Goal: Task Accomplishment & Management: Use online tool/utility

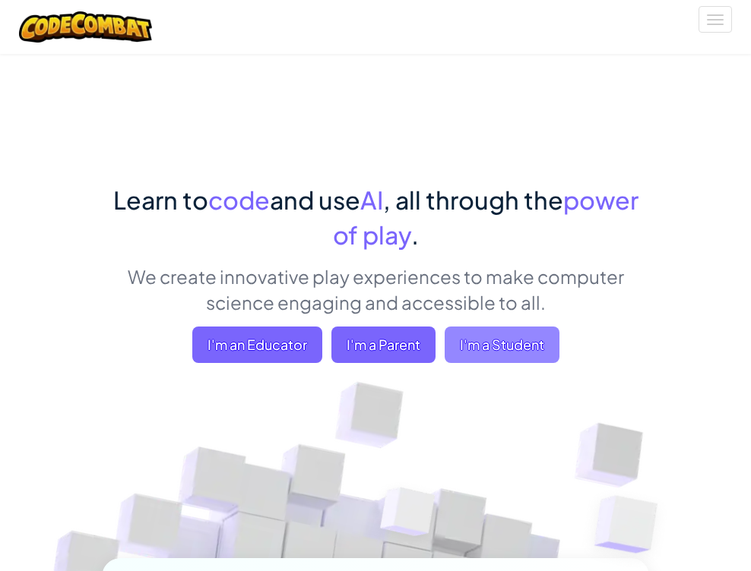
click at [559, 327] on span "I'm a Student" at bounding box center [501, 345] width 115 height 36
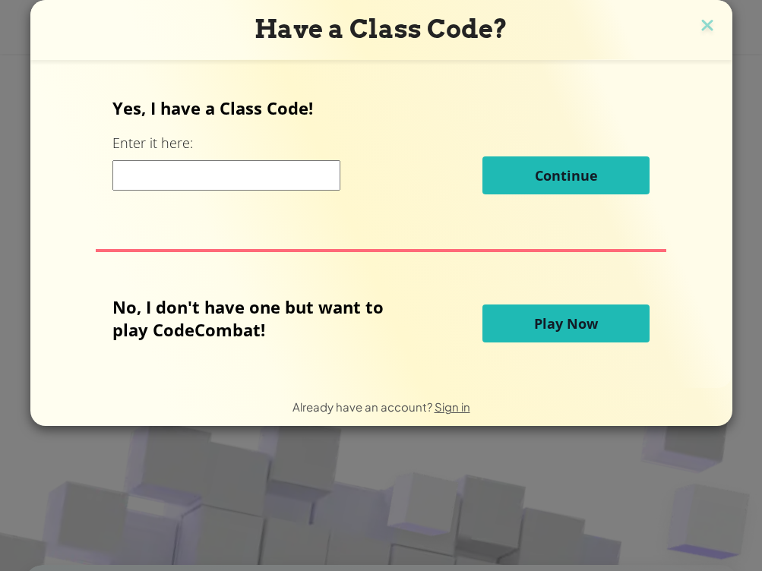
click at [517, 335] on button "Play Now" at bounding box center [565, 324] width 167 height 38
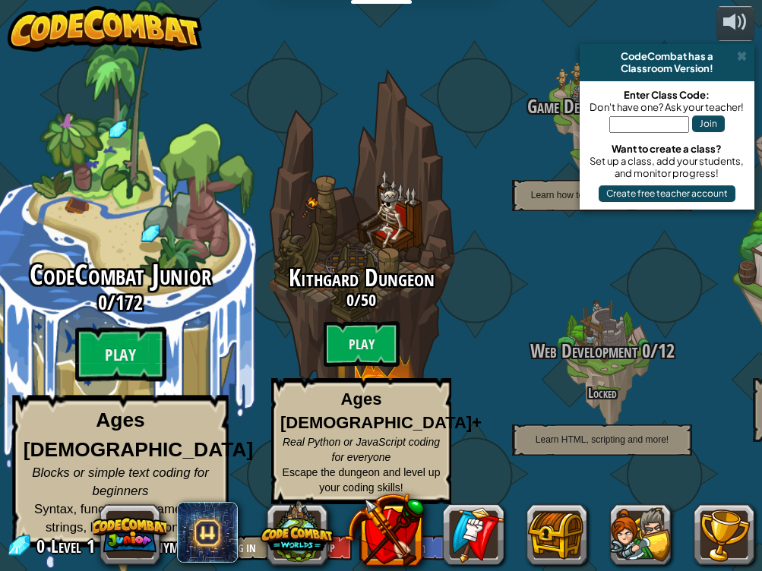
click at [73, 356] on div "CodeCombat Junior 0 / 172 Play Ages [DEMOGRAPHIC_DATA] Blocks or simple text co…" at bounding box center [120, 404] width 289 height 288
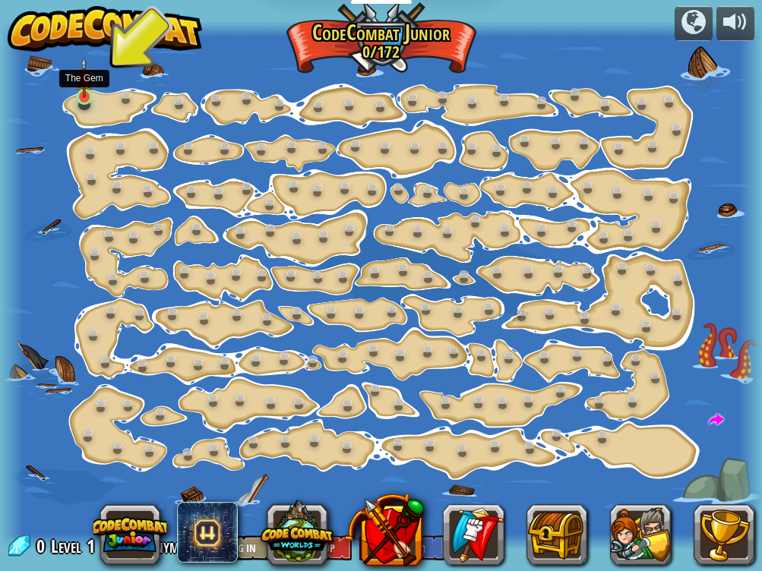
click at [90, 96] on img at bounding box center [84, 78] width 18 height 42
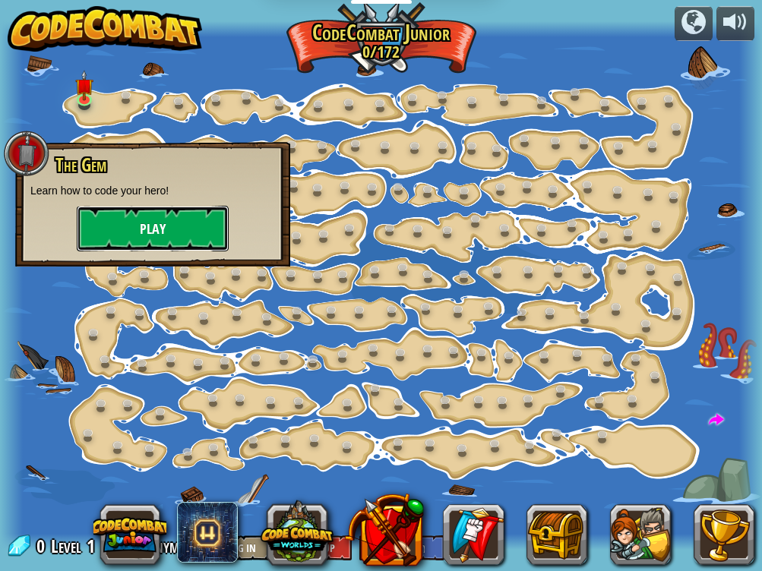
click at [169, 242] on button "Play" at bounding box center [153, 229] width 152 height 46
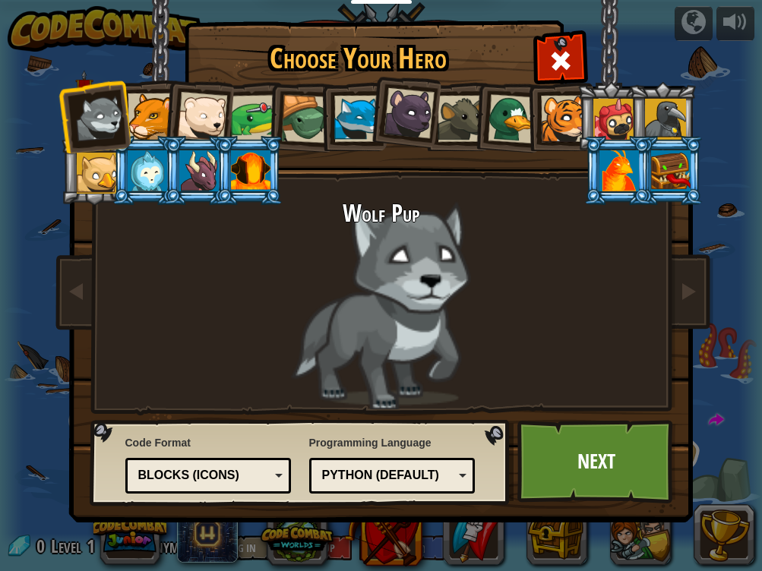
click at [154, 118] on div at bounding box center [151, 116] width 46 height 46
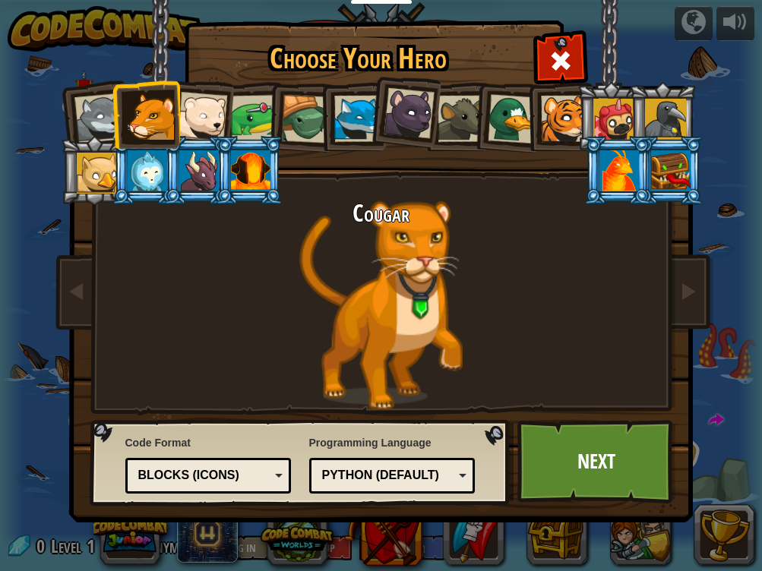
click at [185, 175] on div at bounding box center [199, 170] width 40 height 41
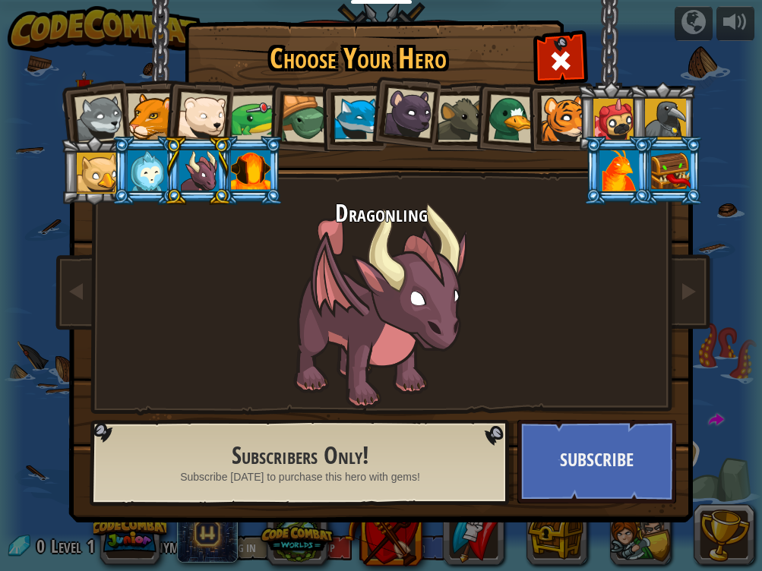
click at [236, 177] on div at bounding box center [251, 170] width 40 height 41
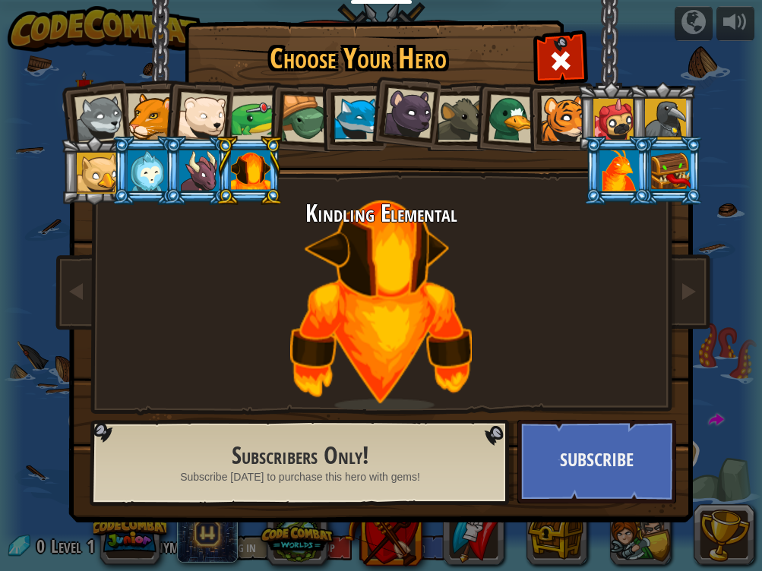
click at [158, 172] on div at bounding box center [148, 170] width 40 height 41
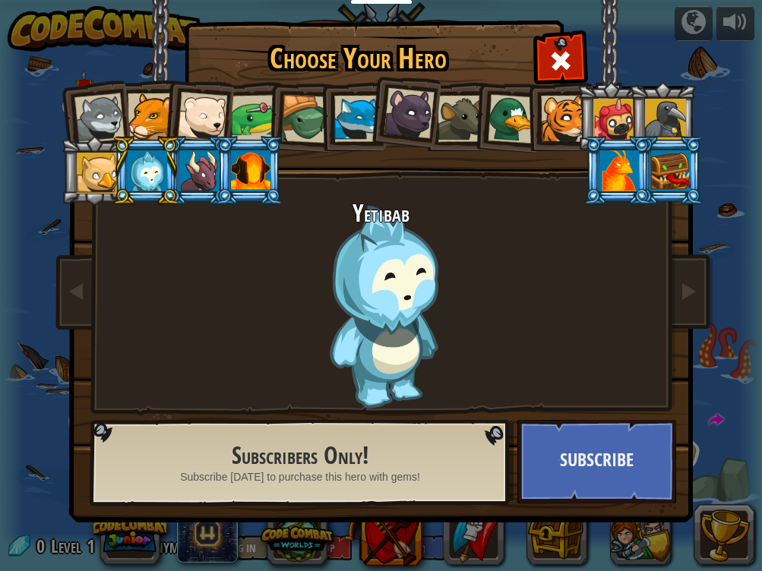
click at [90, 181] on div at bounding box center [97, 173] width 41 height 41
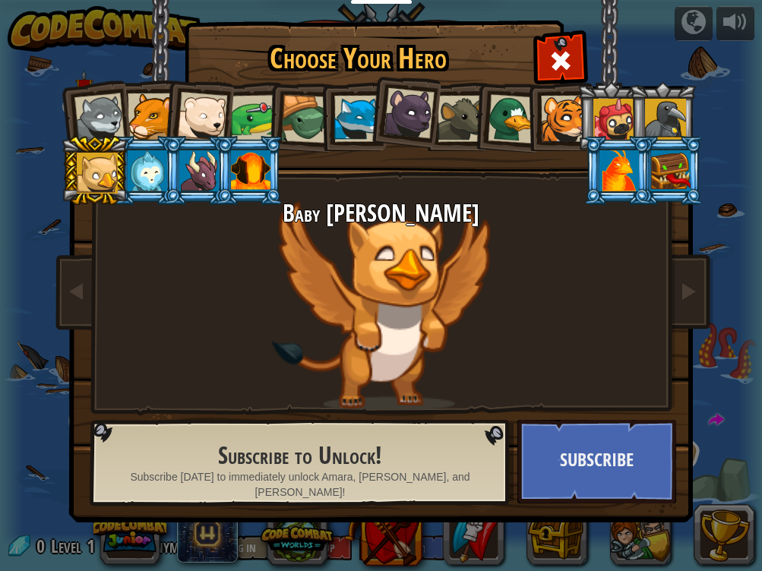
click at [339, 126] on div at bounding box center [357, 119] width 46 height 46
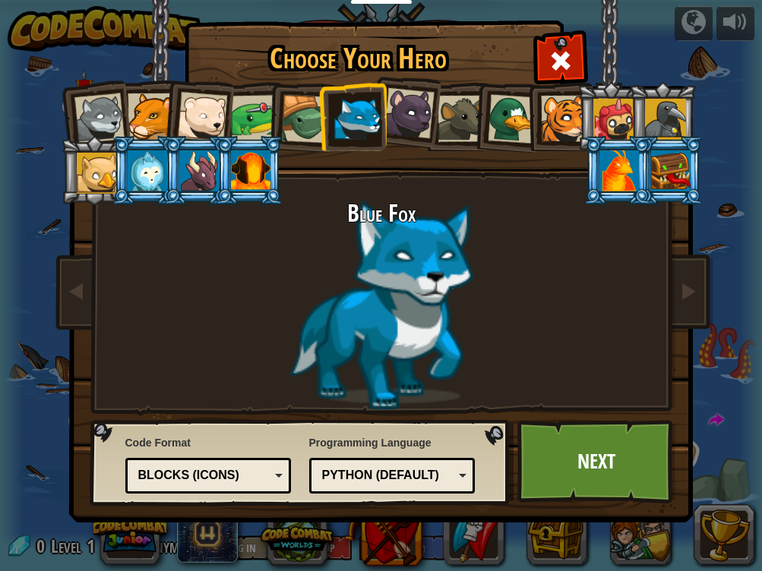
click at [311, 122] on div at bounding box center [305, 119] width 49 height 49
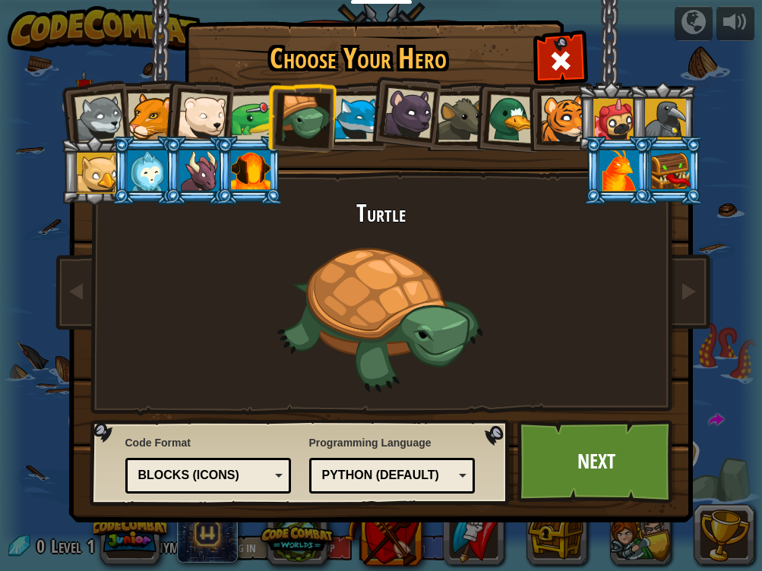
click at [253, 114] on div at bounding box center [253, 118] width 47 height 47
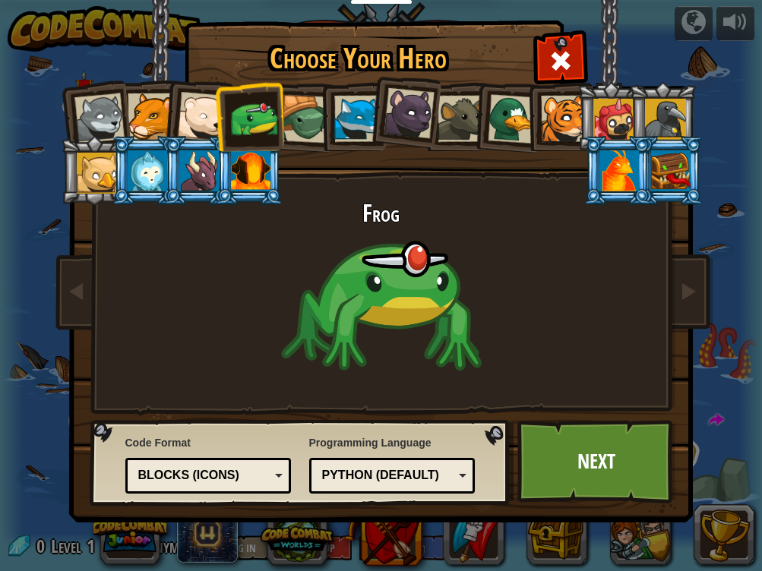
click at [195, 125] on div at bounding box center [202, 117] width 50 height 50
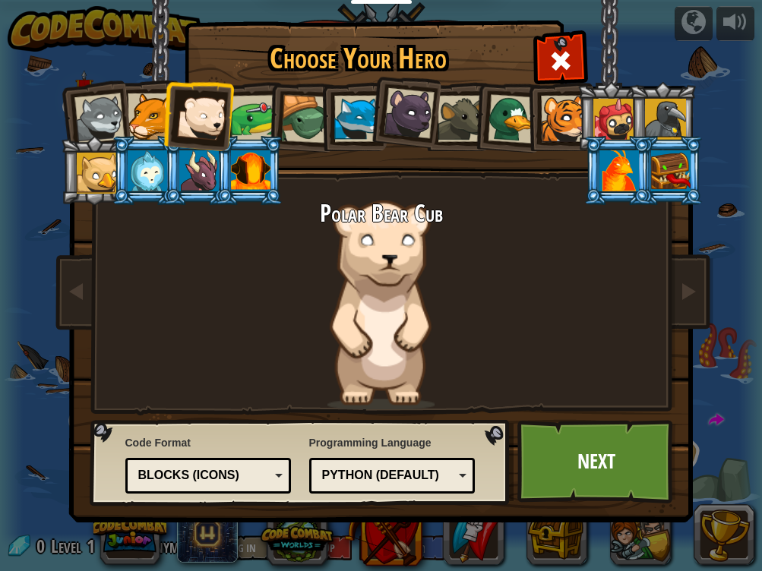
click at [468, 127] on div at bounding box center [461, 119] width 46 height 46
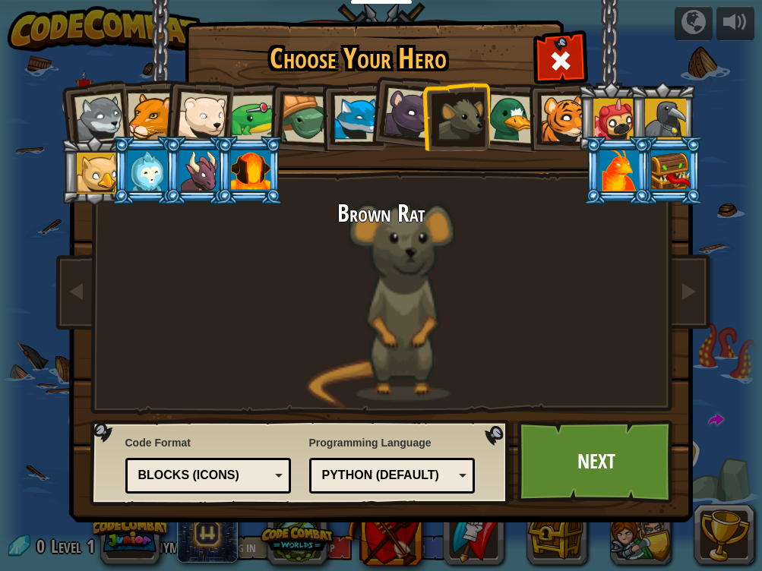
click at [491, 125] on div at bounding box center [511, 118] width 49 height 49
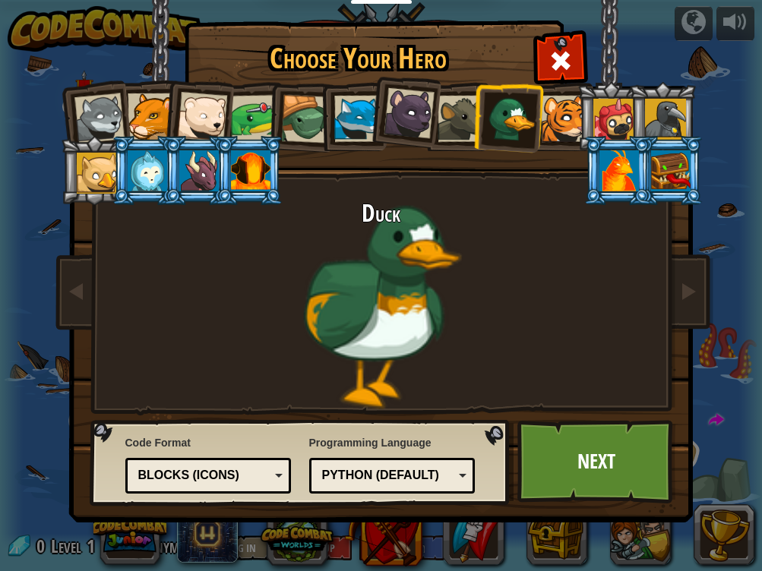
click at [544, 125] on div at bounding box center [564, 119] width 46 height 46
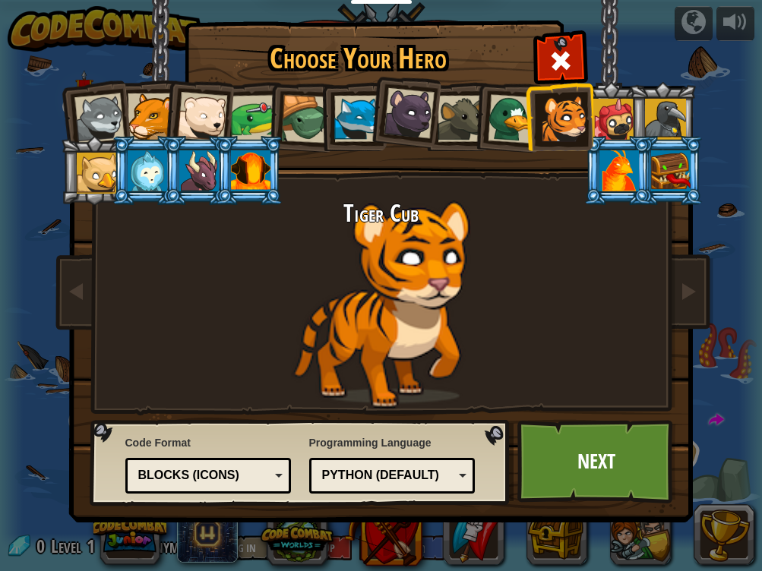
click at [215, 164] on li at bounding box center [249, 170] width 68 height 69
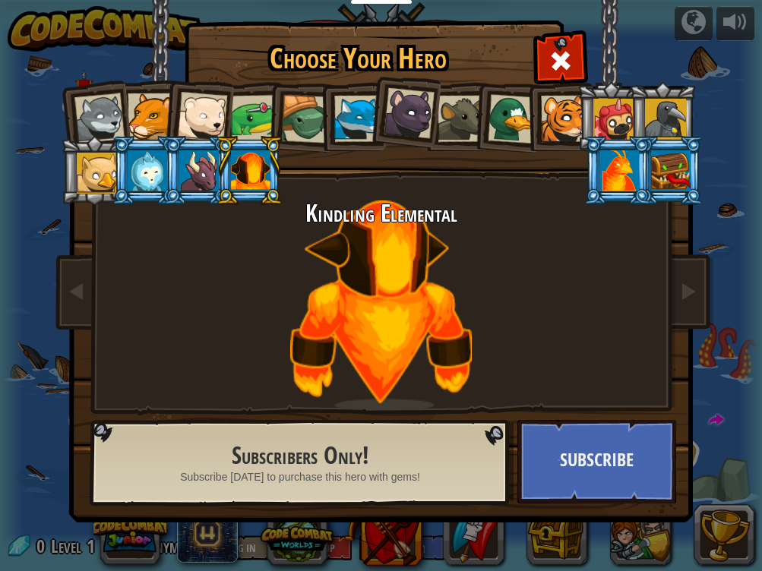
click at [623, 179] on div at bounding box center [619, 170] width 40 height 41
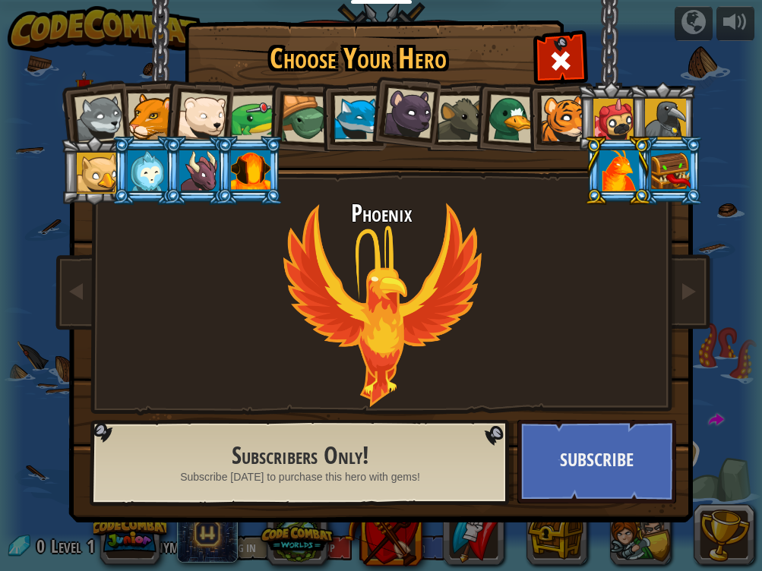
click at [668, 133] on div at bounding box center [665, 119] width 41 height 41
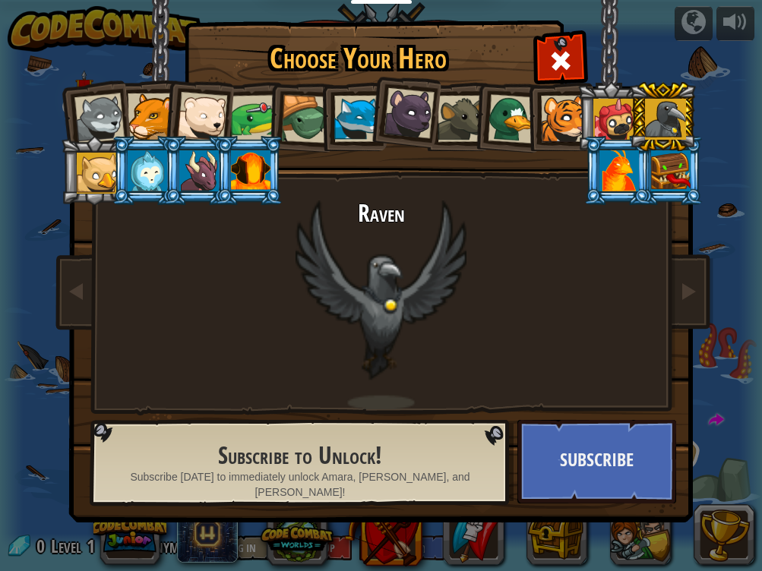
click at [208, 185] on div at bounding box center [199, 170] width 40 height 41
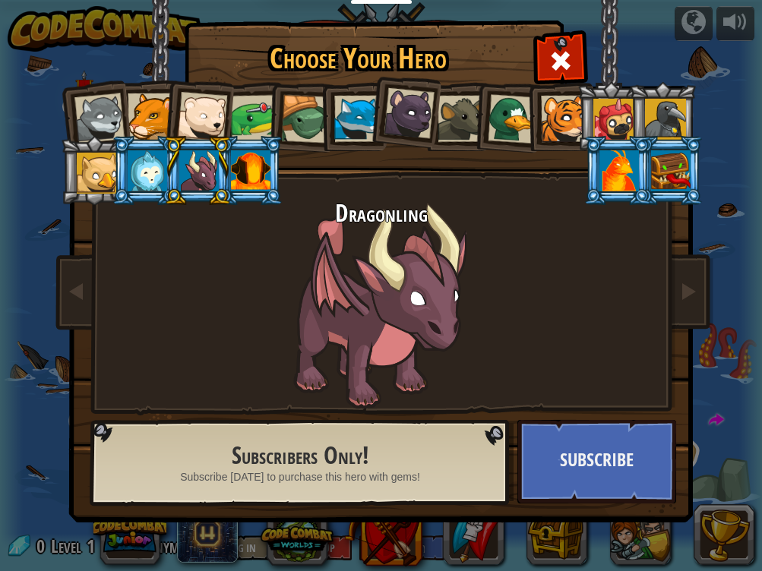
click at [466, 279] on div "Dragonling" at bounding box center [381, 305] width 570 height 209
click at [108, 122] on div at bounding box center [99, 118] width 50 height 50
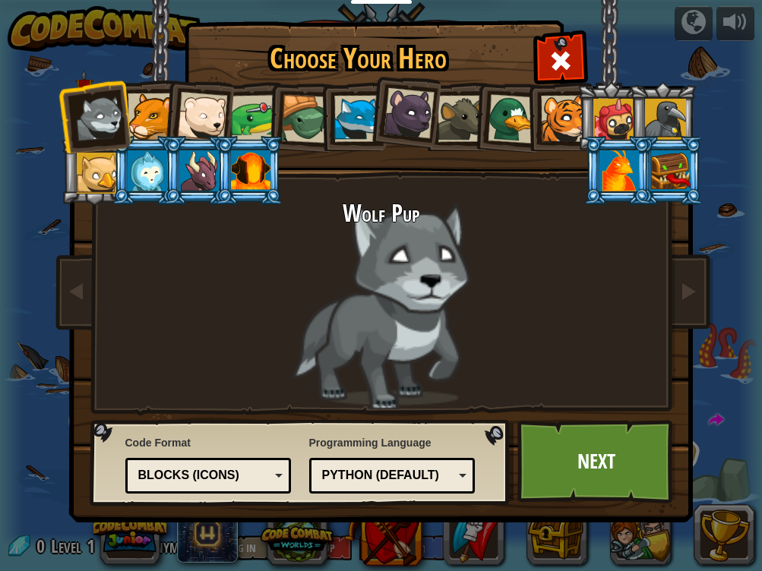
click at [155, 118] on div at bounding box center [151, 116] width 46 height 46
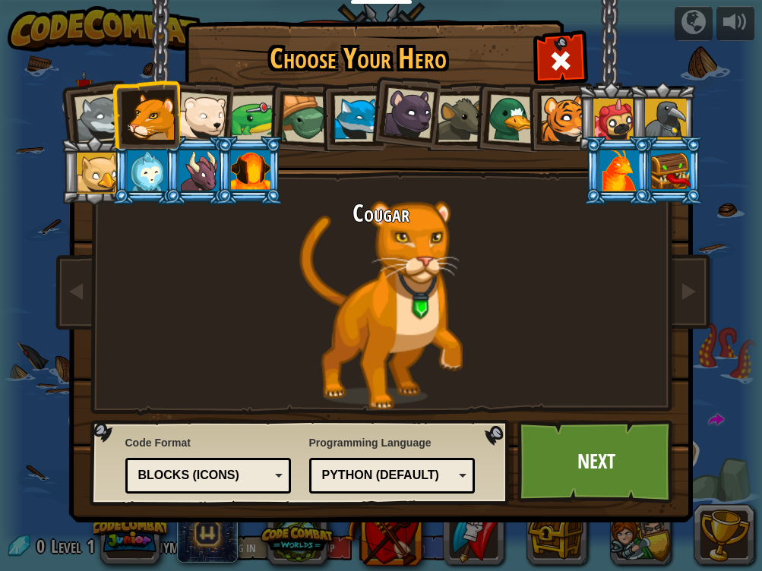
click at [188, 119] on div at bounding box center [202, 117] width 50 height 50
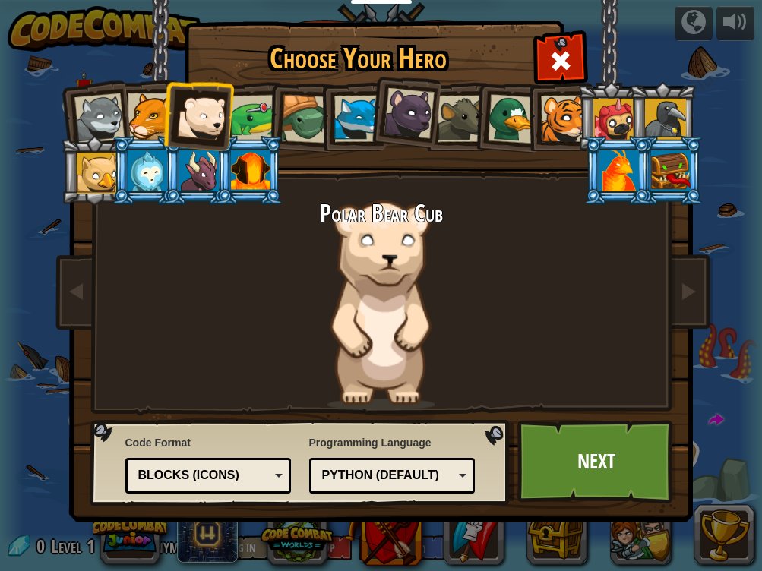
click at [232, 122] on div at bounding box center [253, 118] width 47 height 47
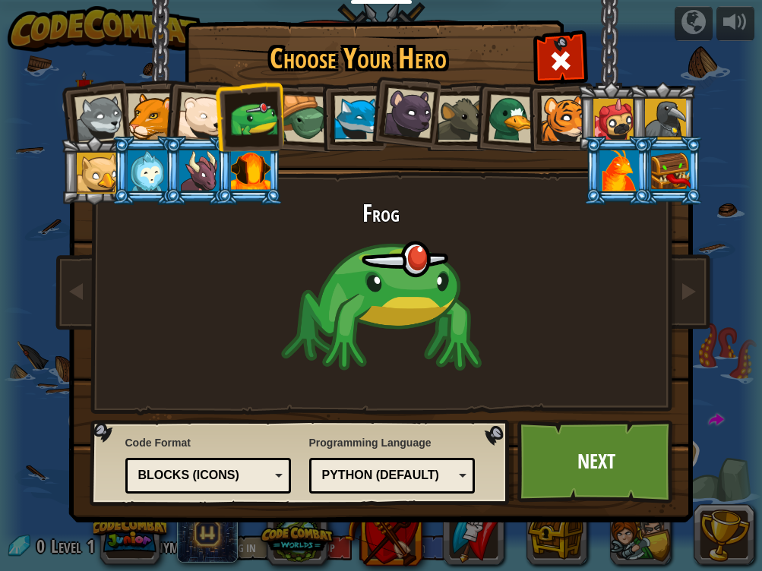
click at [295, 122] on div at bounding box center [305, 119] width 49 height 49
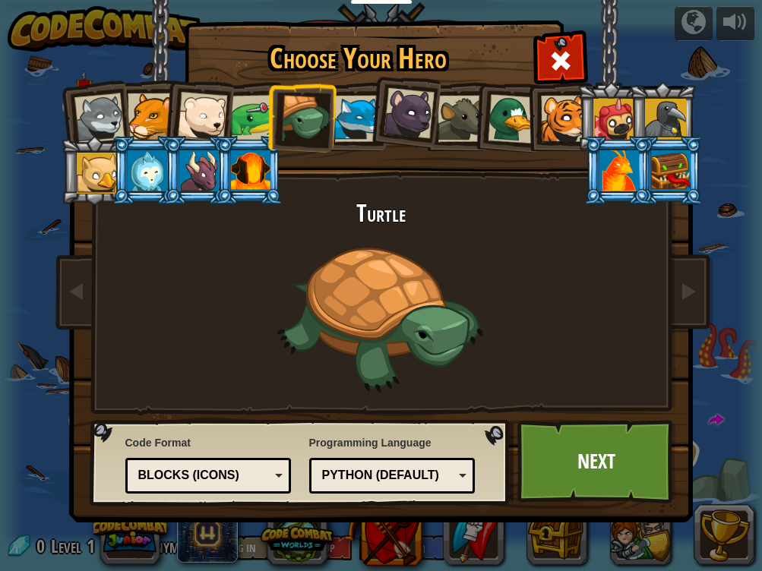
click at [333, 122] on li at bounding box center [300, 117] width 72 height 73
click at [680, 124] on div at bounding box center [665, 119] width 41 height 41
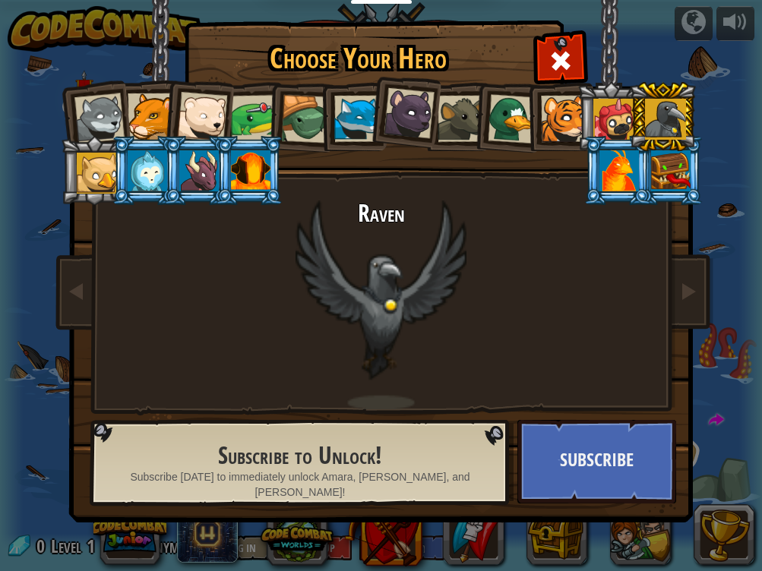
click at [621, 109] on div at bounding box center [613, 119] width 41 height 41
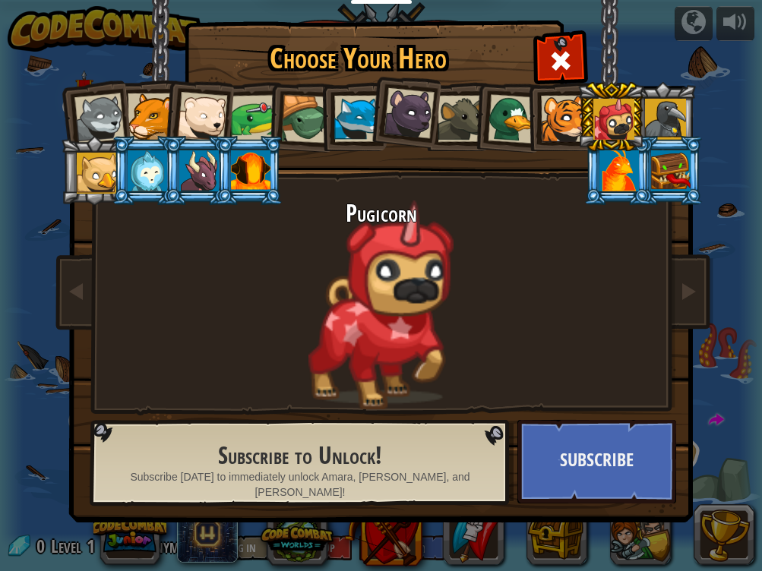
click at [574, 113] on div at bounding box center [564, 119] width 46 height 46
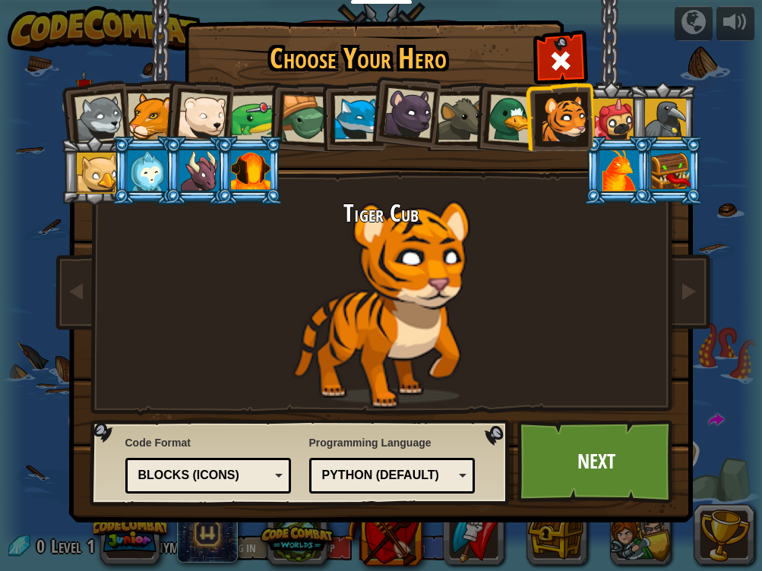
click at [510, 118] on div at bounding box center [511, 118] width 49 height 49
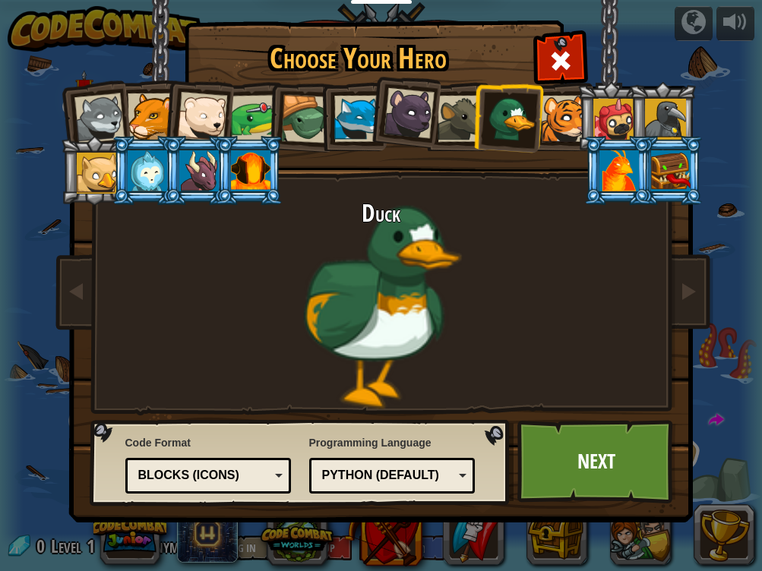
click at [106, 176] on div at bounding box center [97, 173] width 41 height 41
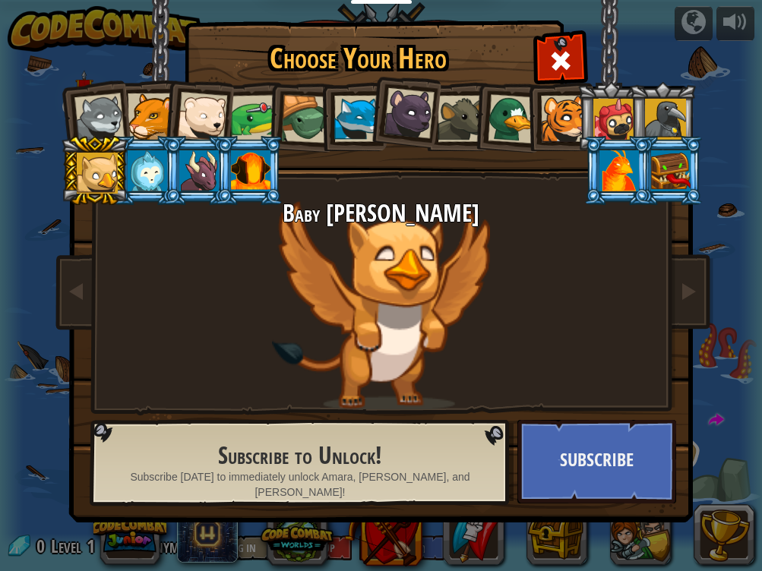
click at [273, 109] on li at bounding box center [300, 117] width 72 height 73
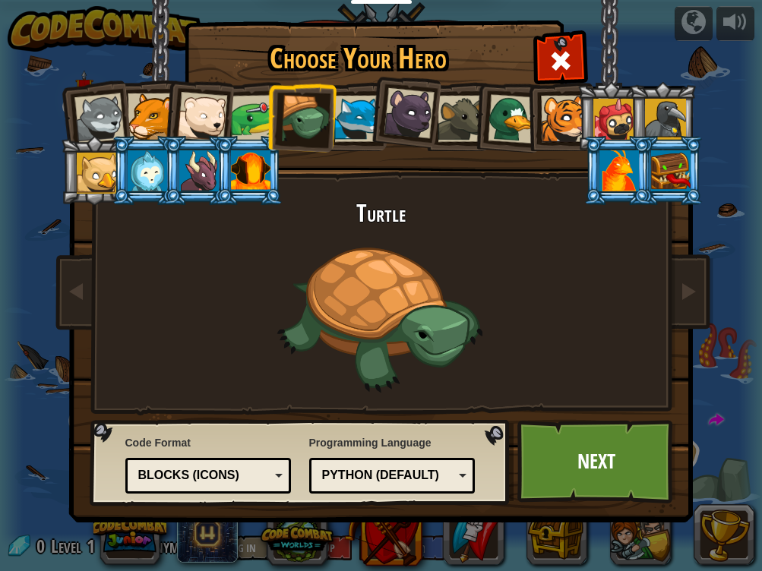
click at [229, 112] on li at bounding box center [197, 114] width 74 height 74
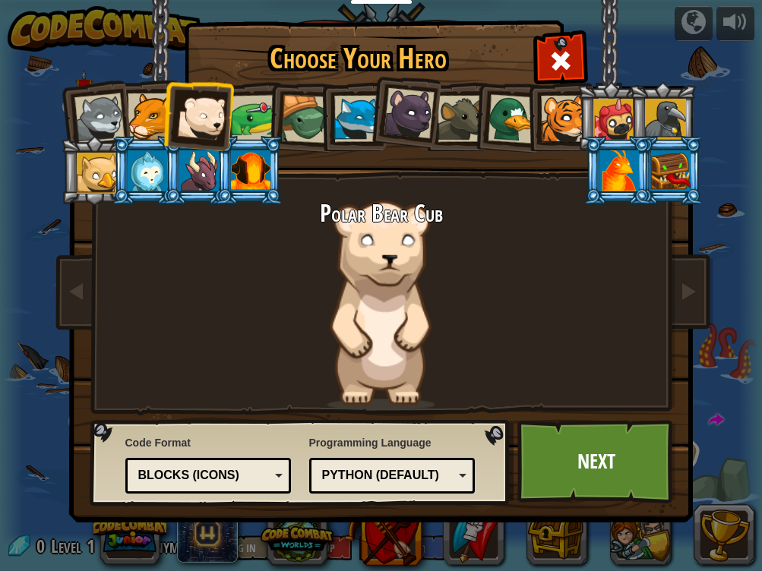
click at [151, 116] on div at bounding box center [151, 116] width 46 height 46
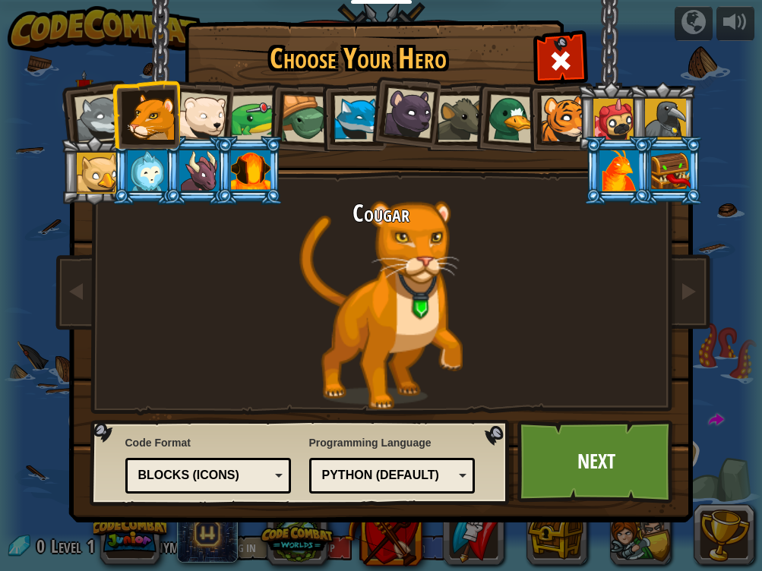
click at [121, 110] on li at bounding box center [146, 114] width 68 height 69
click at [109, 111] on div at bounding box center [99, 118] width 50 height 50
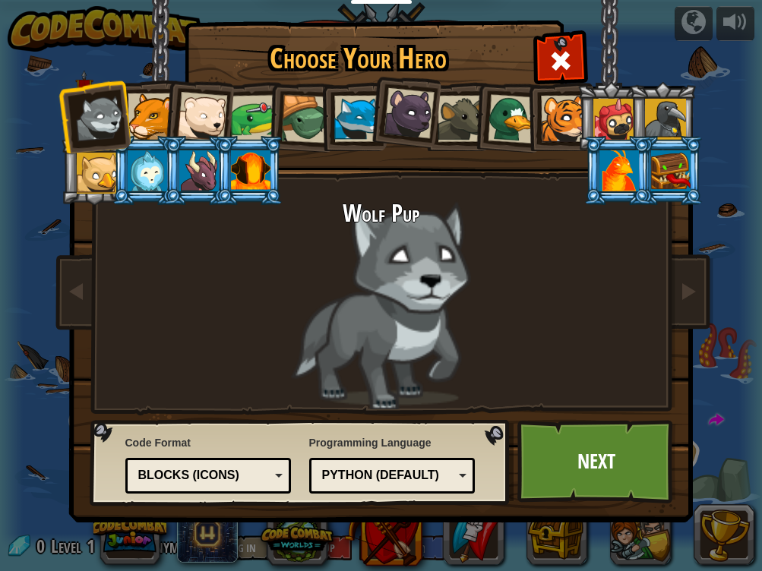
click at [514, 137] on div at bounding box center [511, 118] width 49 height 49
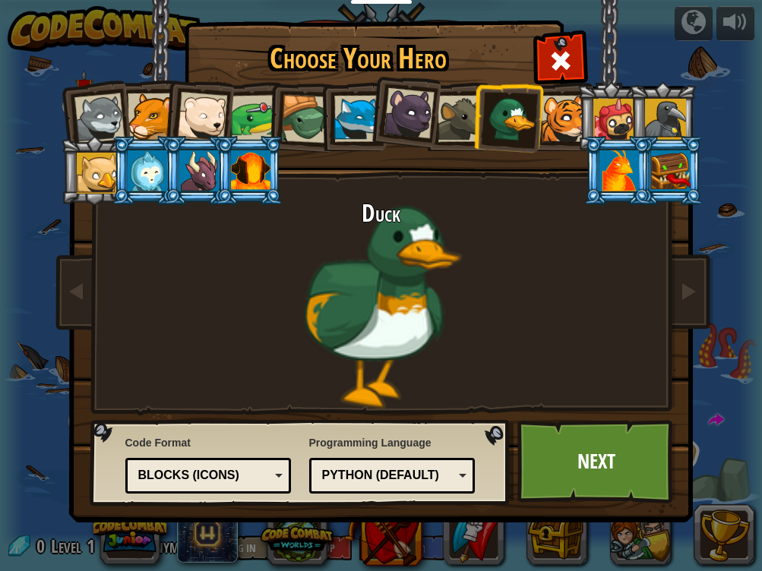
click at [551, 128] on div at bounding box center [564, 119] width 46 height 46
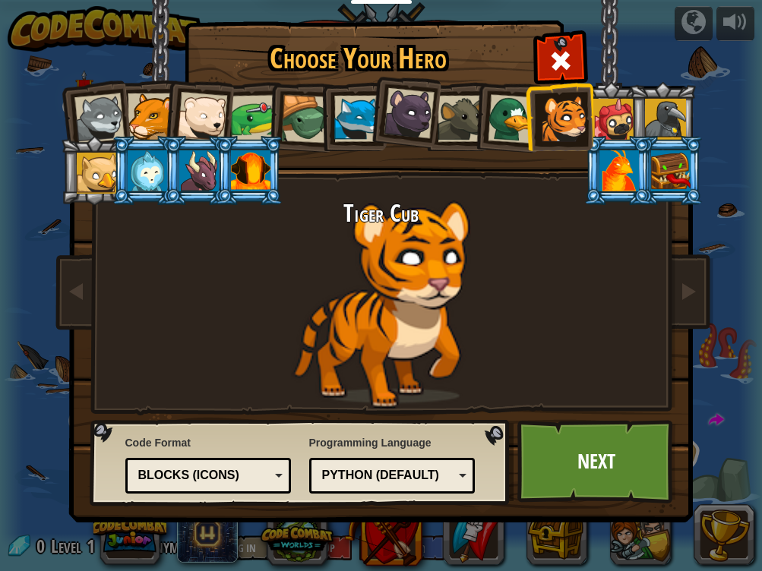
click at [365, 121] on div at bounding box center [357, 119] width 46 height 46
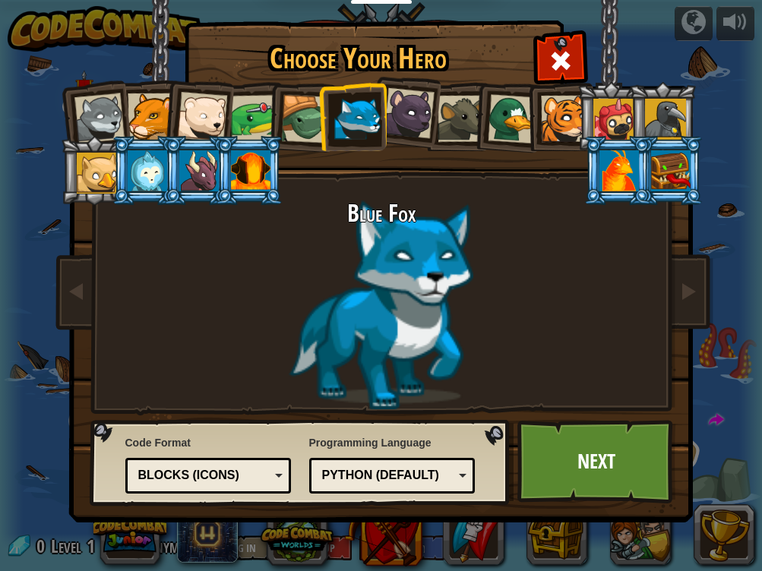
click at [251, 126] on div at bounding box center [253, 118] width 47 height 47
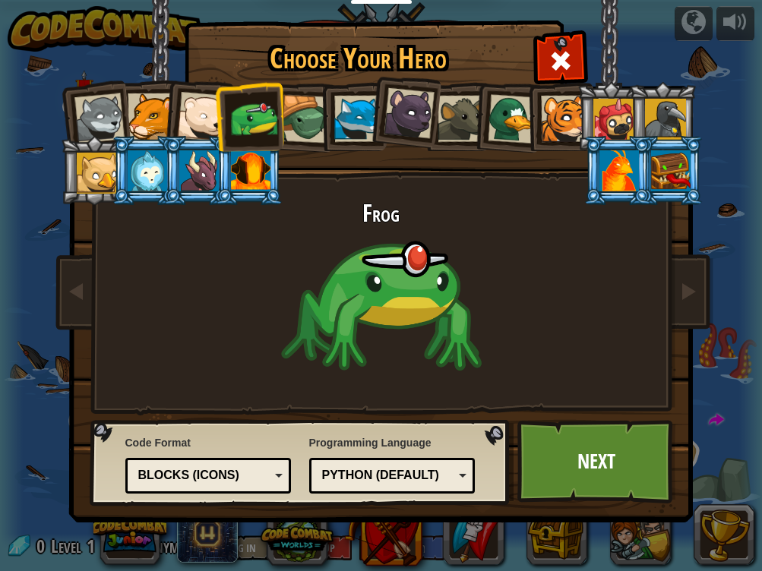
click at [216, 124] on li at bounding box center [249, 116] width 70 height 71
click at [207, 119] on div at bounding box center [202, 117] width 50 height 50
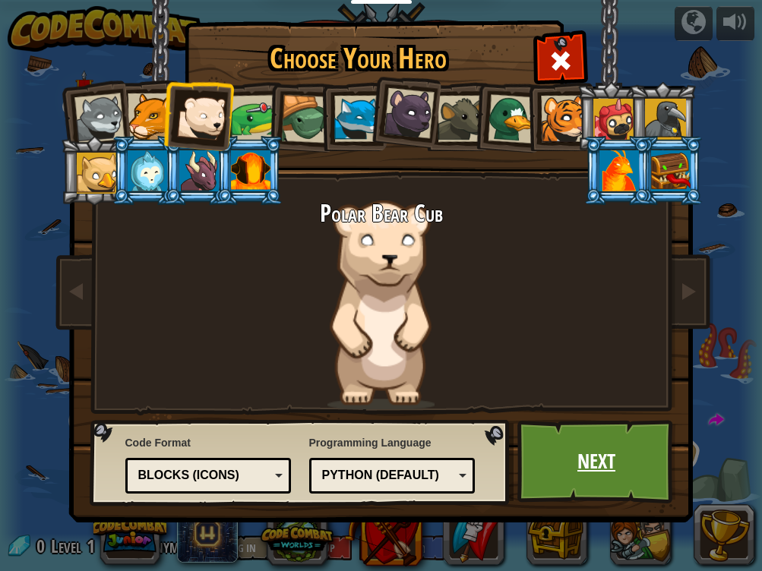
click at [581, 455] on link "Next" at bounding box center [596, 462] width 159 height 84
